Goal: Find specific page/section: Find specific page/section

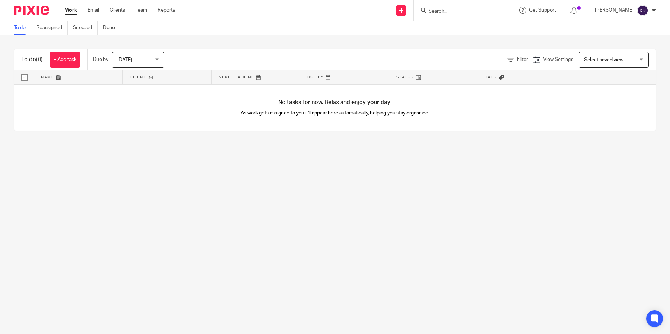
click at [471, 8] on input "Search" at bounding box center [459, 11] width 63 height 6
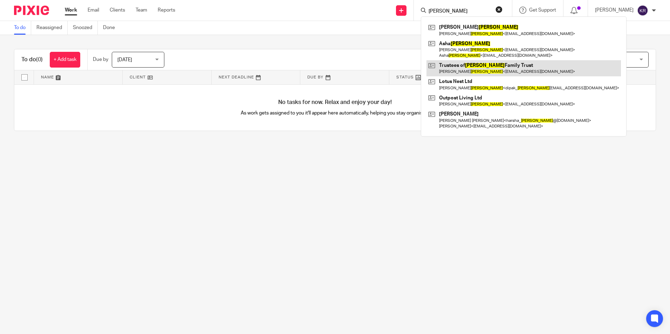
type input "[PERSON_NAME]"
click at [484, 69] on link at bounding box center [524, 68] width 195 height 16
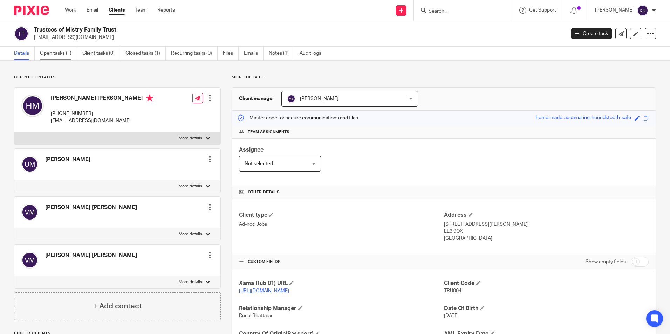
click at [59, 55] on link "Open tasks (1)" at bounding box center [58, 54] width 37 height 14
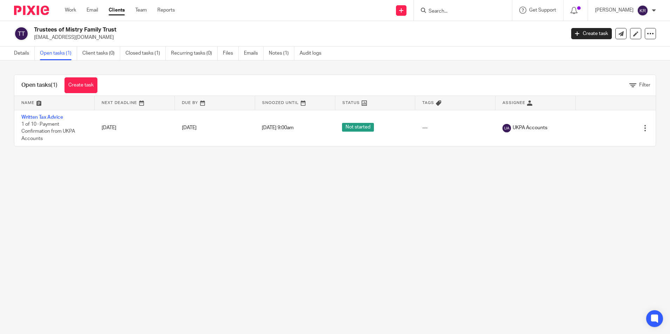
click at [145, 52] on link "Closed tasks (1)" at bounding box center [146, 54] width 40 height 14
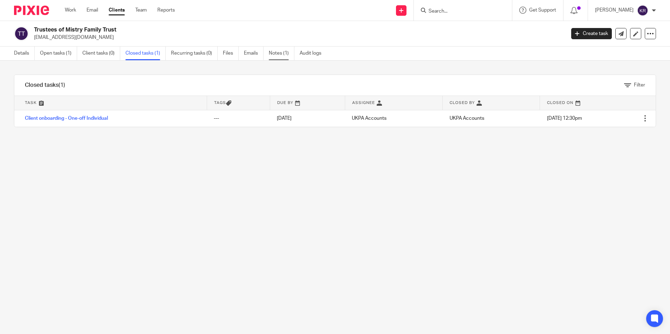
click at [283, 50] on link "Notes (1)" at bounding box center [282, 54] width 26 height 14
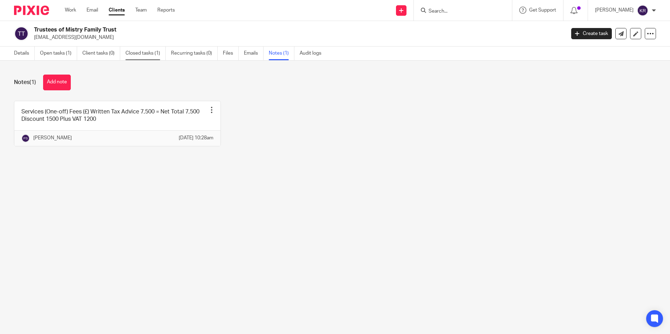
click at [130, 54] on link "Closed tasks (1)" at bounding box center [146, 54] width 40 height 14
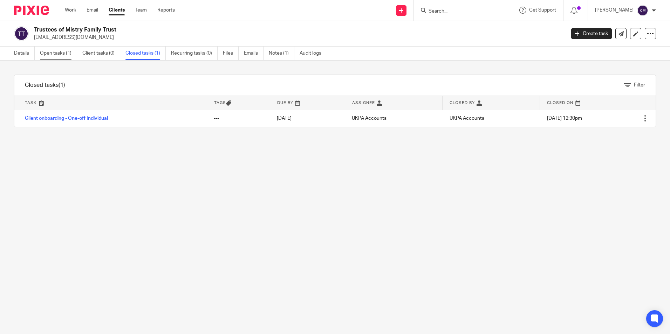
click at [64, 53] on link "Open tasks (1)" at bounding box center [58, 54] width 37 height 14
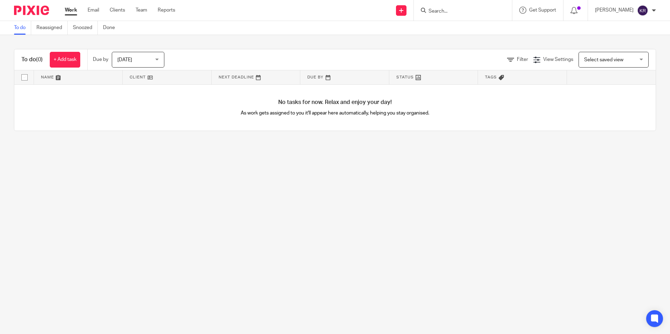
click at [459, 8] on form at bounding box center [465, 10] width 75 height 9
click at [460, 11] on input "Search" at bounding box center [459, 11] width 63 height 6
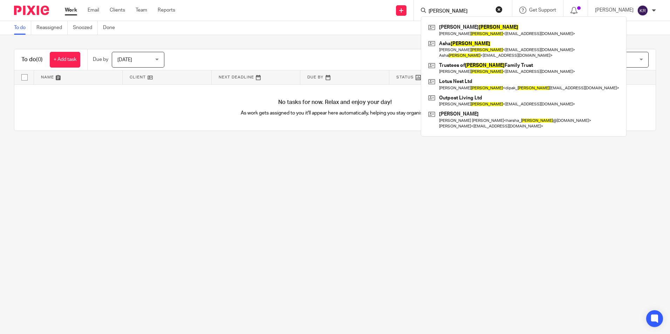
type input "[PERSON_NAME]"
